Goal: Find specific page/section: Find specific page/section

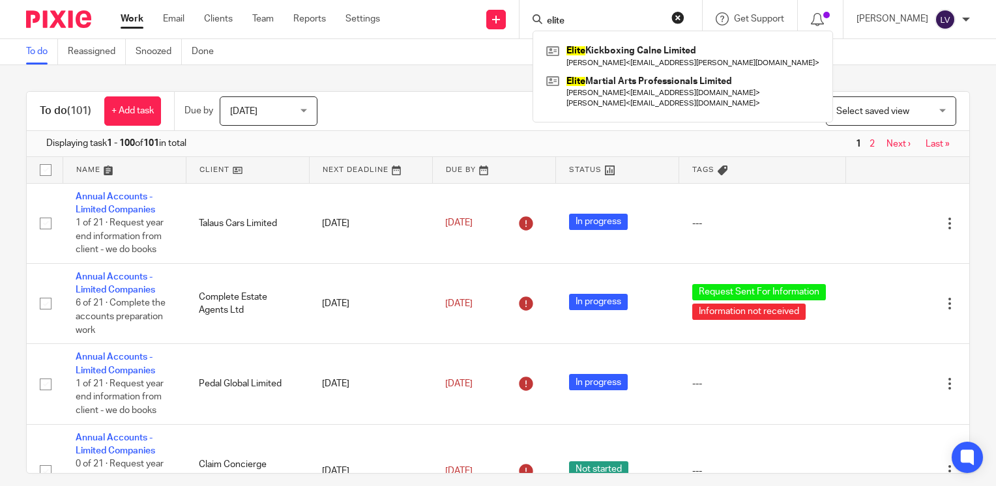
type input "elite"
click at [665, 96] on link at bounding box center [683, 92] width 280 height 40
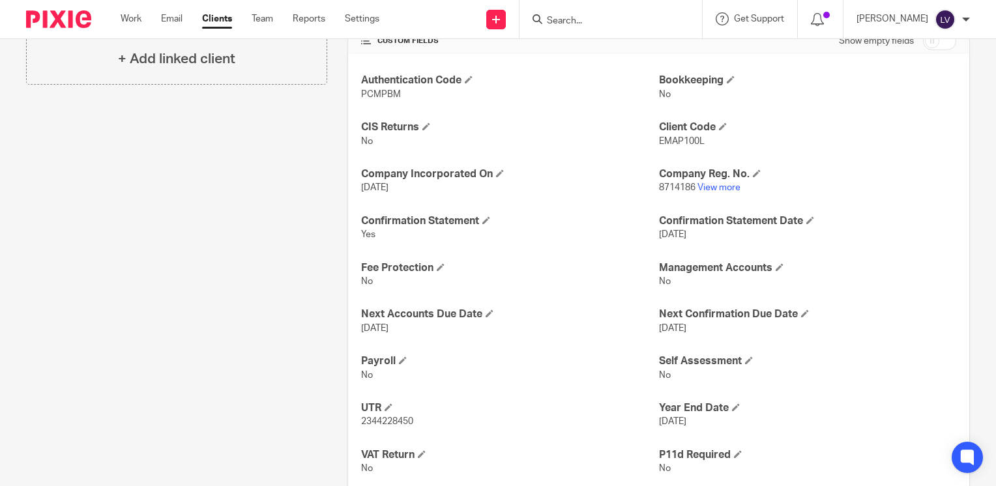
scroll to position [521, 0]
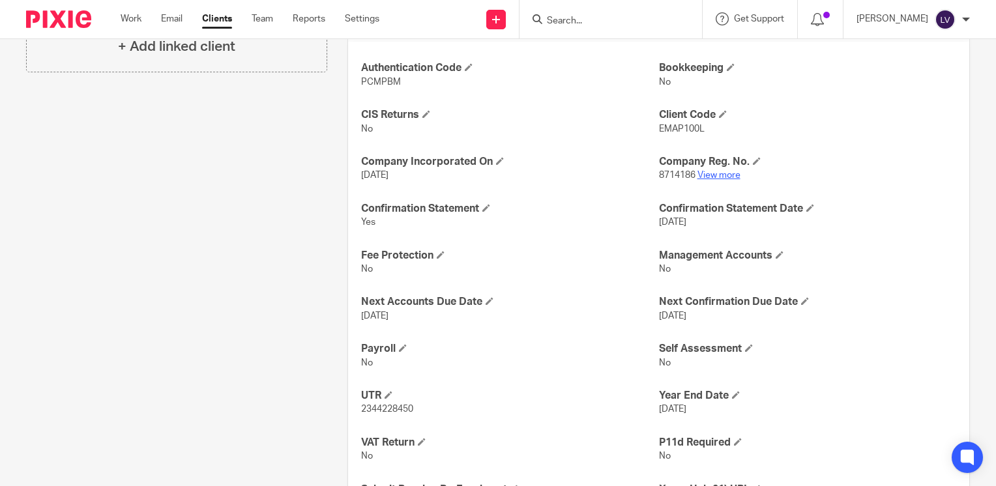
click at [733, 171] on link "View more" at bounding box center [718, 175] width 43 height 9
